Goal: Task Accomplishment & Management: Complete application form

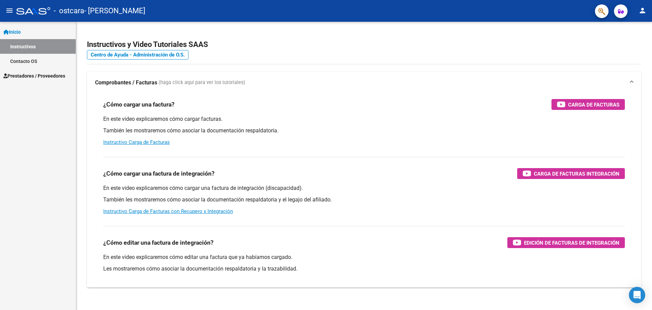
click at [24, 75] on span "Prestadores / Proveedores" at bounding box center [34, 75] width 62 height 7
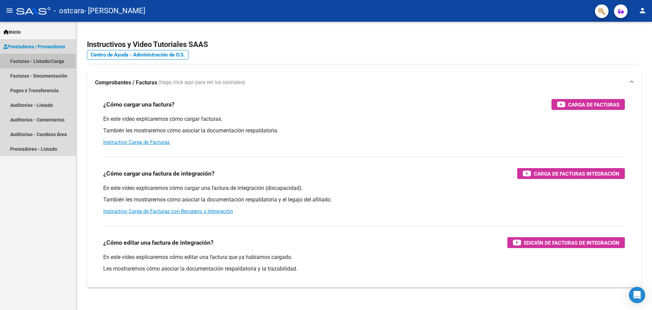
click at [41, 60] on link "Facturas - Listado/Carga" at bounding box center [38, 61] width 76 height 15
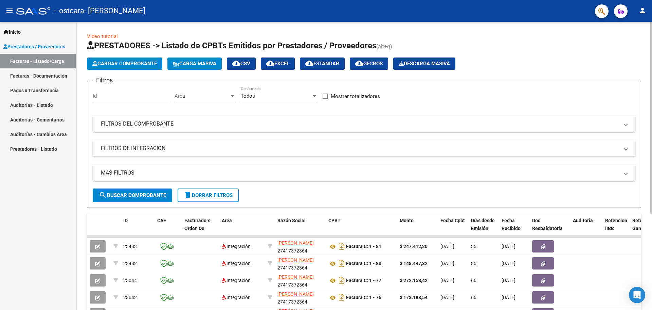
click at [127, 63] on span "Cargar Comprobante" at bounding box center [124, 63] width 65 height 6
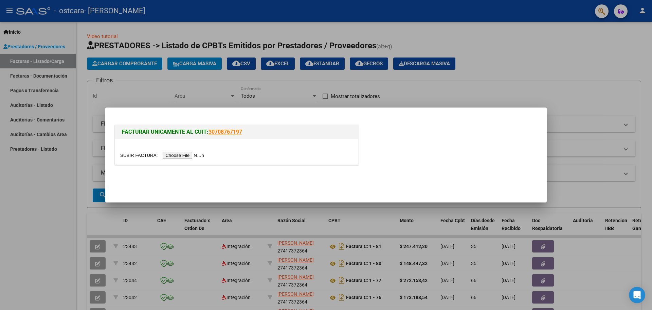
click at [200, 154] on input "file" at bounding box center [163, 155] width 86 height 7
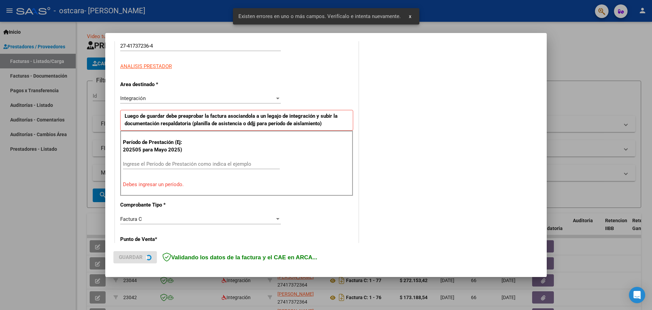
scroll to position [123, 0]
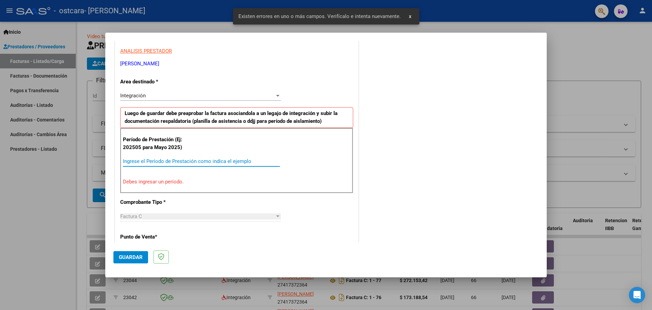
click at [135, 160] on input "Ingrese el Período de Prestación como indica el ejemplo" at bounding box center [201, 161] width 157 height 6
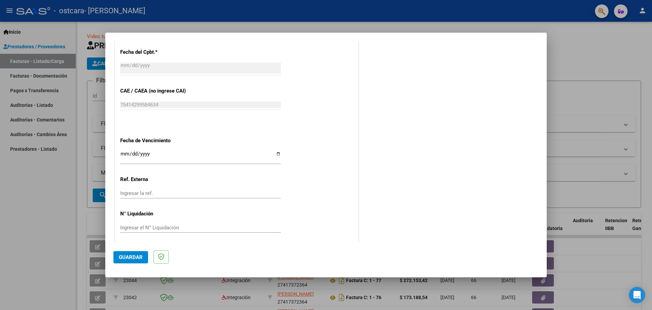
scroll to position [397, 0]
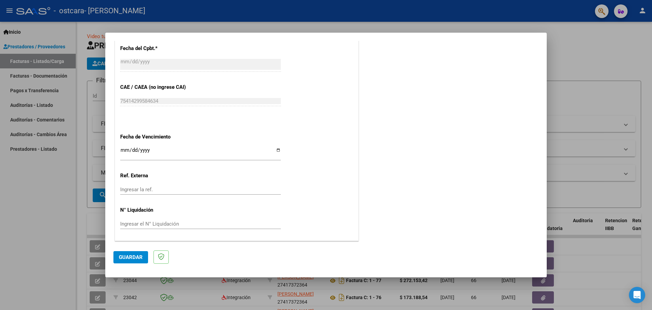
type input "202509"
click at [276, 150] on input "Ingresar la fecha" at bounding box center [200, 152] width 161 height 11
type input "[DATE]"
click at [135, 255] on span "Guardar" at bounding box center [131, 257] width 24 height 6
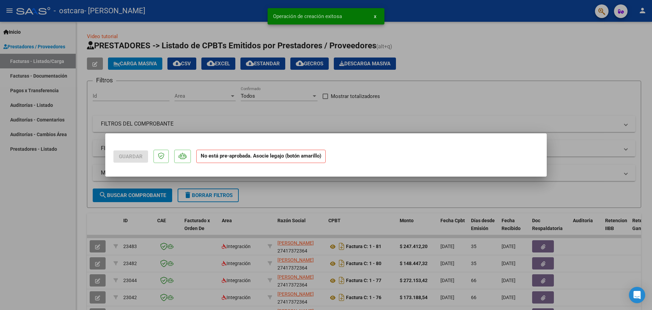
scroll to position [0, 0]
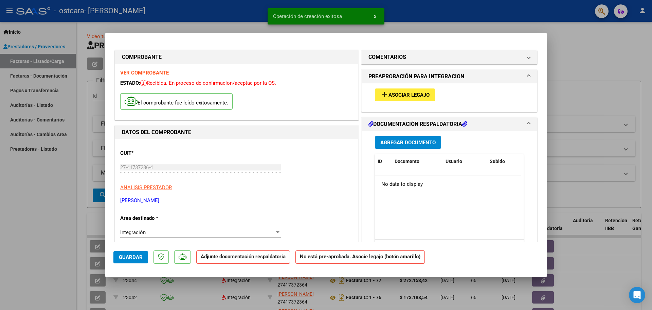
click at [400, 86] on div "add Asociar Legajo" at bounding box center [449, 94] width 159 height 23
click at [398, 92] on span "Asociar Legajo" at bounding box center [409, 95] width 41 height 6
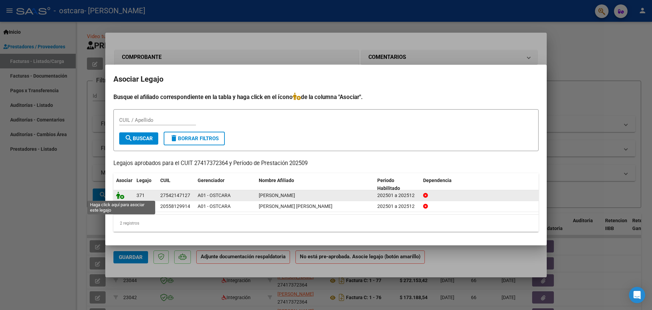
click at [120, 196] on icon at bounding box center [120, 194] width 8 height 7
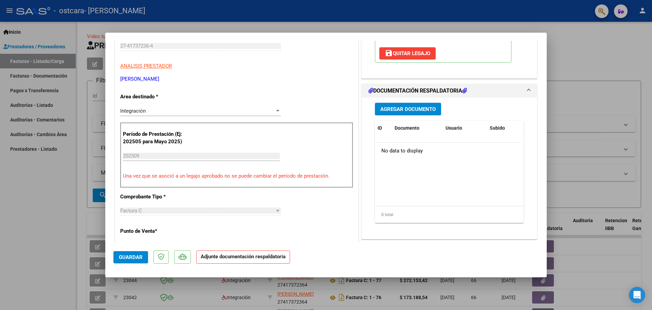
scroll to position [102, 0]
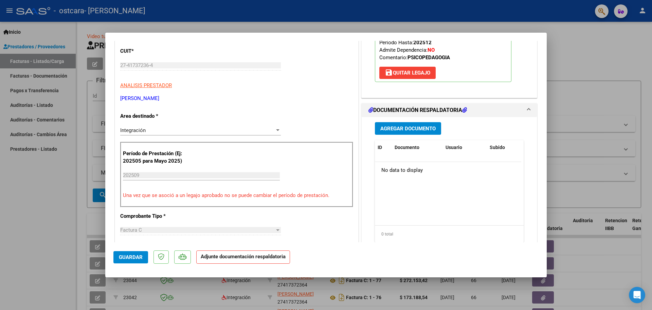
click at [407, 131] on span "Agregar Documento" at bounding box center [408, 128] width 55 height 6
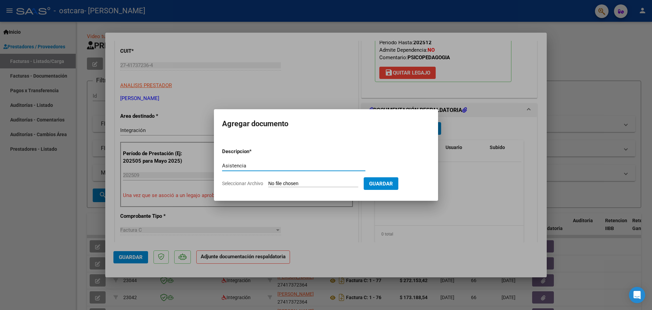
type input "Asistencia"
click at [283, 183] on input "Seleccionar Archivo" at bounding box center [313, 183] width 90 height 6
type input "C:\fakepath\Asistencia Morena.pdf"
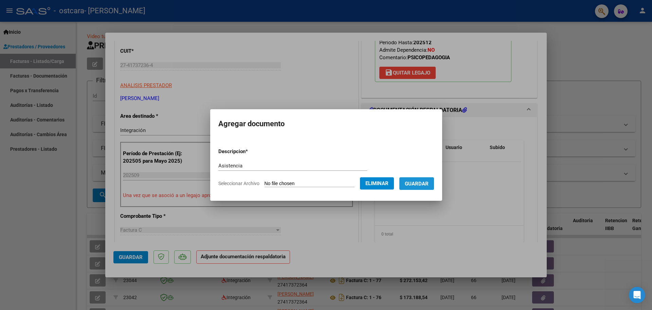
click at [428, 185] on span "Guardar" at bounding box center [417, 183] width 24 height 6
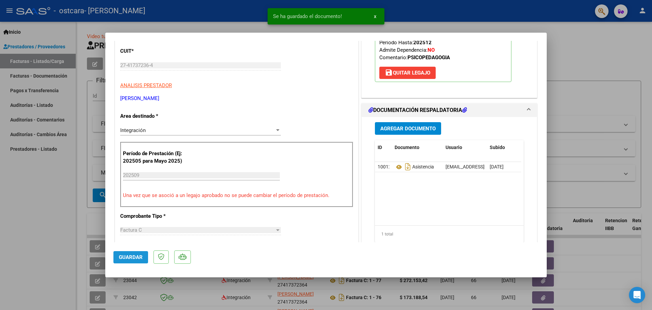
click at [135, 254] on span "Guardar" at bounding box center [131, 257] width 24 height 6
click at [50, 199] on div at bounding box center [326, 155] width 652 height 310
type input "$ 0,00"
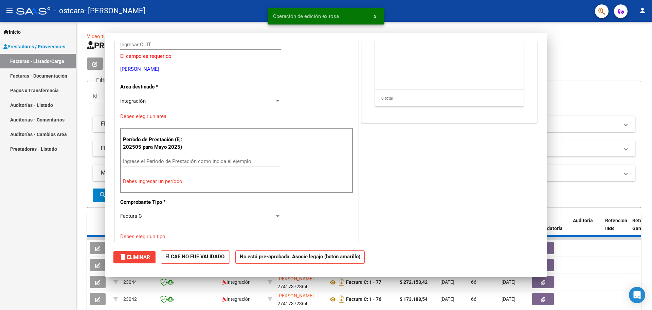
scroll to position [81, 0]
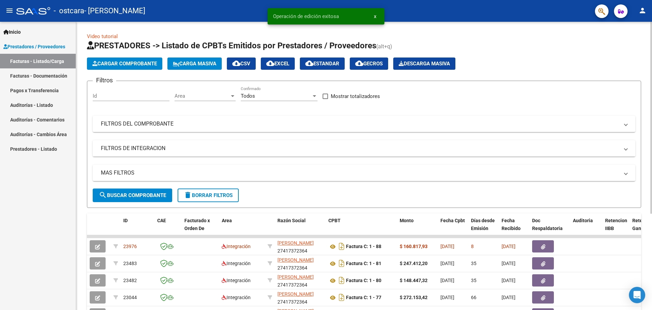
click at [131, 62] on span "Cargar Comprobante" at bounding box center [124, 63] width 65 height 6
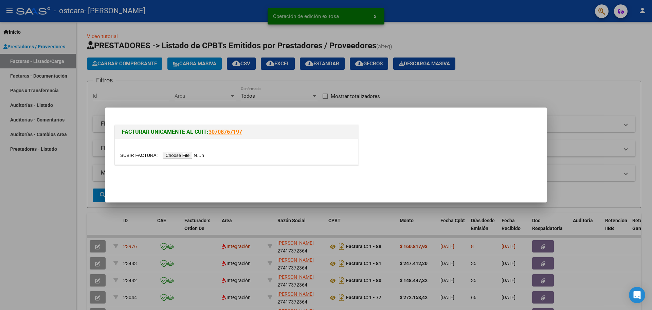
click at [196, 155] on input "file" at bounding box center [163, 155] width 86 height 7
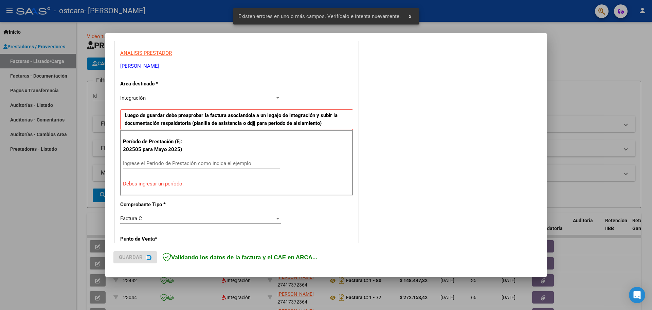
scroll to position [123, 0]
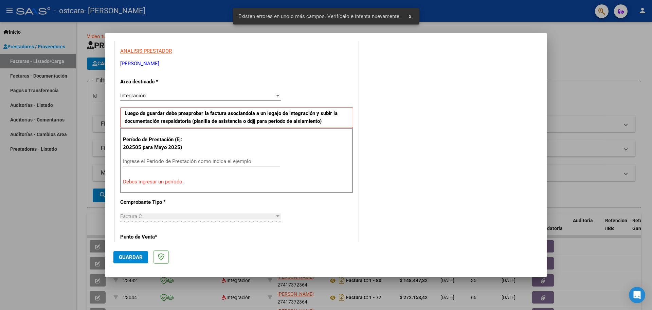
click at [171, 161] on input "Ingrese el Período de Prestación como indica el ejemplo" at bounding box center [201, 161] width 157 height 6
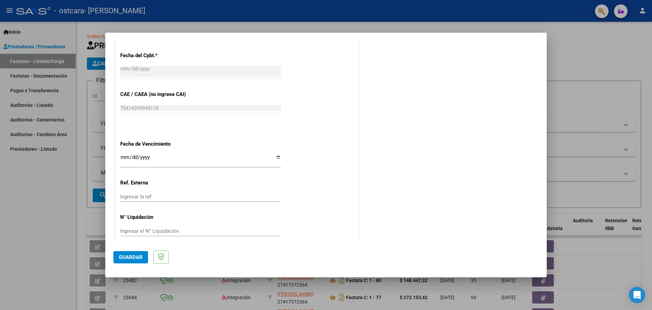
scroll to position [395, 0]
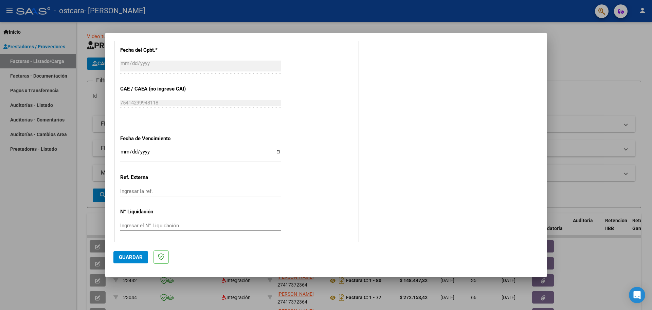
type input "202509"
click at [276, 153] on input "Ingresar la fecha" at bounding box center [200, 154] width 161 height 11
type input "[DATE]"
click at [134, 260] on span "Guardar" at bounding box center [131, 257] width 24 height 6
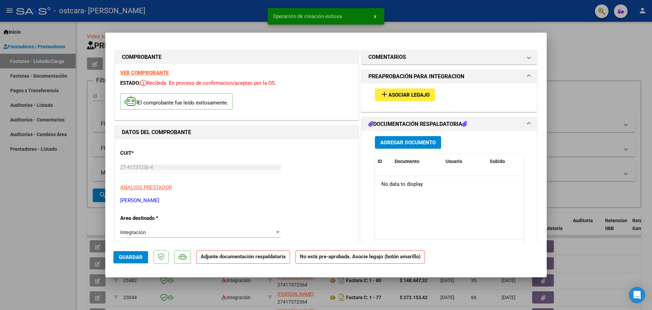
click at [394, 98] on span "Asociar Legajo" at bounding box center [409, 95] width 41 height 6
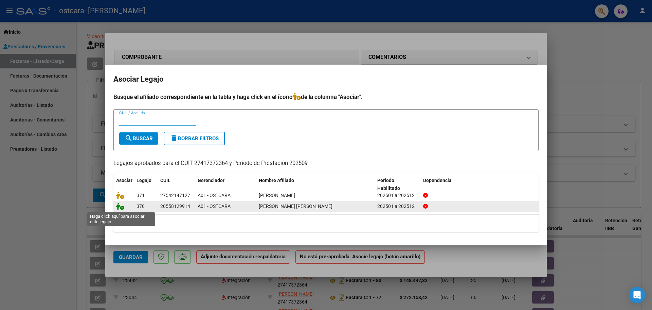
click at [120, 208] on icon at bounding box center [120, 205] width 8 height 7
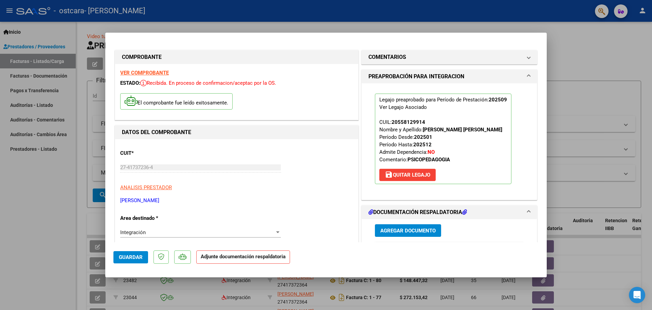
click at [385, 228] on span "Agregar Documento" at bounding box center [408, 230] width 55 height 6
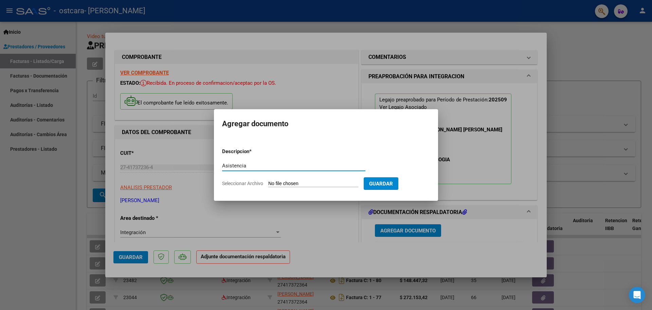
type input "Asistencia"
click at [293, 184] on input "Seleccionar Archivo" at bounding box center [313, 183] width 90 height 6
type input "C:\fakepath\Asistencia [PERSON_NAME].pdf"
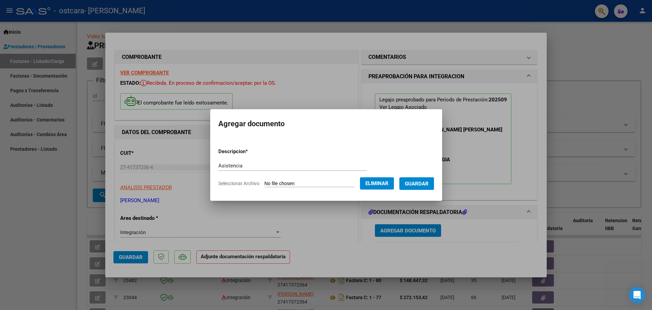
click at [426, 183] on span "Guardar" at bounding box center [417, 183] width 24 height 6
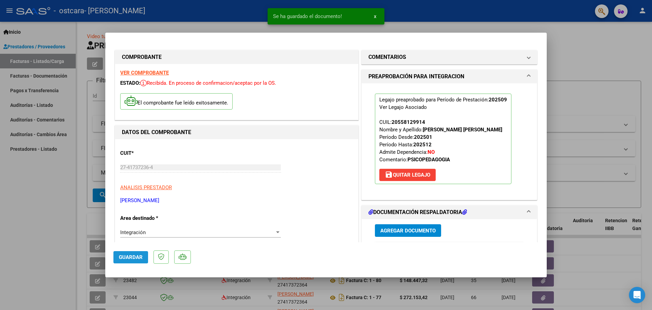
click at [123, 256] on span "Guardar" at bounding box center [131, 257] width 24 height 6
click at [123, 259] on span "Guardar" at bounding box center [131, 257] width 24 height 6
click at [57, 207] on div at bounding box center [326, 155] width 652 height 310
type input "$ 0,00"
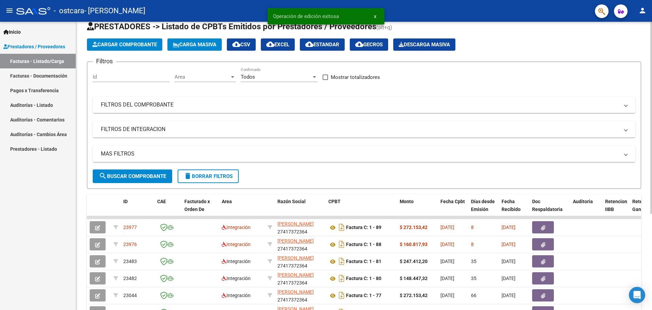
scroll to position [68, 0]
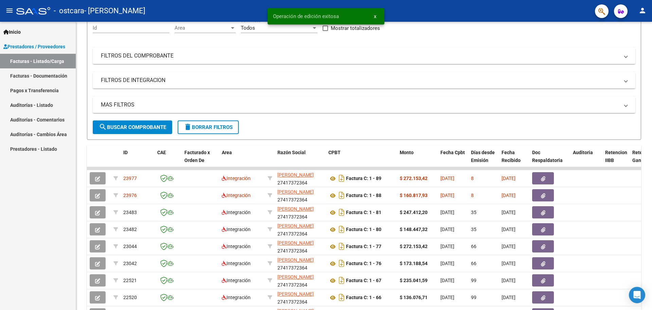
click at [371, 14] on button "x" at bounding box center [375, 16] width 13 height 12
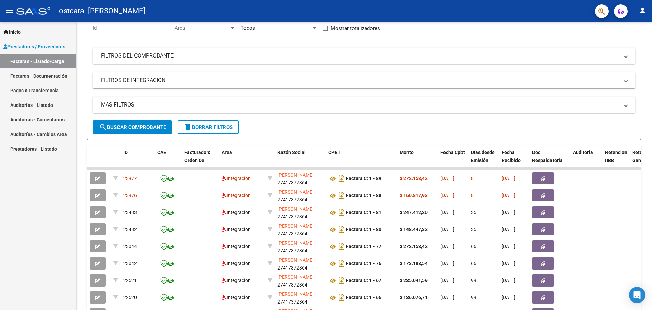
click at [643, 13] on mat-icon "person" at bounding box center [643, 10] width 8 height 8
click at [624, 43] on button "exit_to_app Salir" at bounding box center [628, 45] width 41 height 16
